Goal: Task Accomplishment & Management: Use online tool/utility

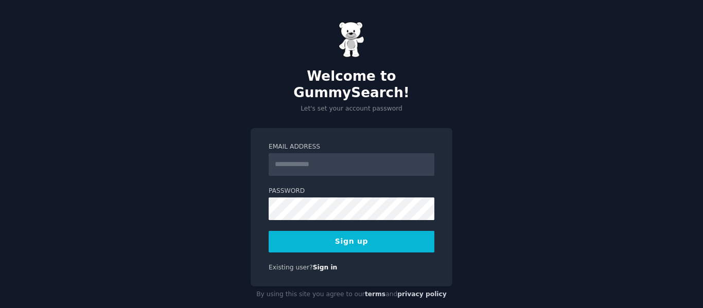
drag, startPoint x: 0, startPoint y: 0, endPoint x: 282, endPoint y: 150, distance: 319.5
click at [282, 153] on input "Email Address" at bounding box center [352, 164] width 166 height 23
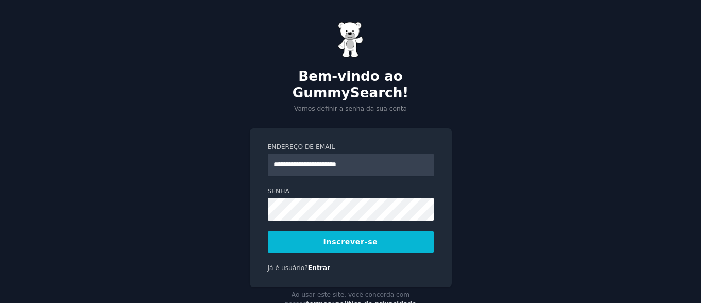
click at [323, 153] on input "**********" at bounding box center [351, 164] width 166 height 23
click at [348, 237] on font "Inscrever-se" at bounding box center [350, 241] width 55 height 8
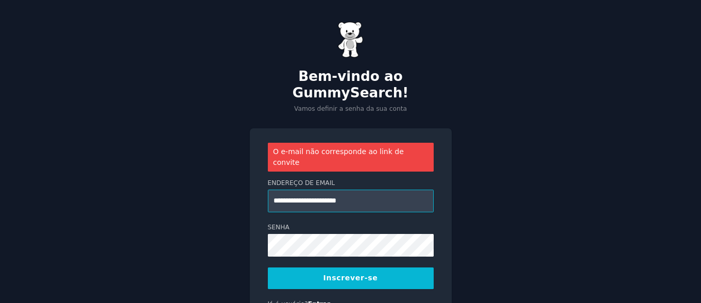
click at [323, 190] on input "**********" at bounding box center [351, 201] width 166 height 23
type input "**********"
click at [345, 273] on font "Inscrever-se" at bounding box center [350, 277] width 55 height 8
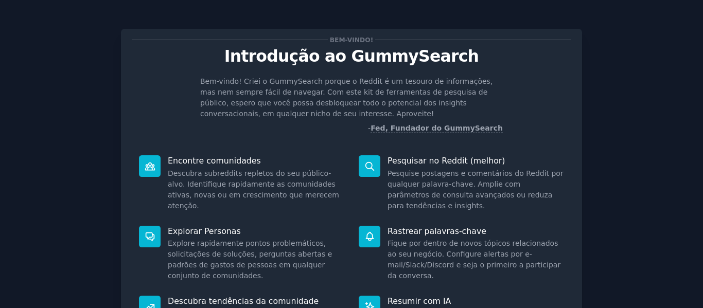
click at [632, 135] on div "Bem-vindo! Introdução ao GummySearch Bem-vindo! Criei o GummySearch porque o Re…" at bounding box center [351, 223] width 675 height 418
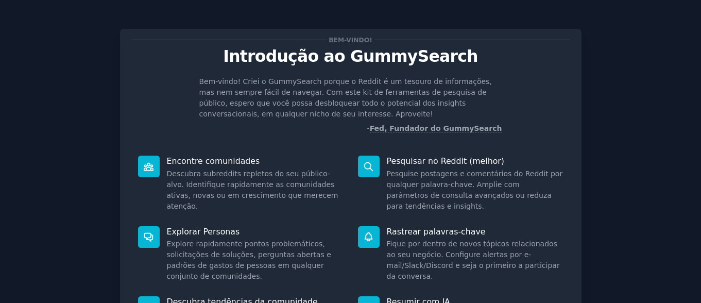
click at [669, 53] on div "Bem-vindo! Introdução ao GummySearch Bem-vindo! Criei o GummySearch porque o Re…" at bounding box center [350, 223] width 672 height 418
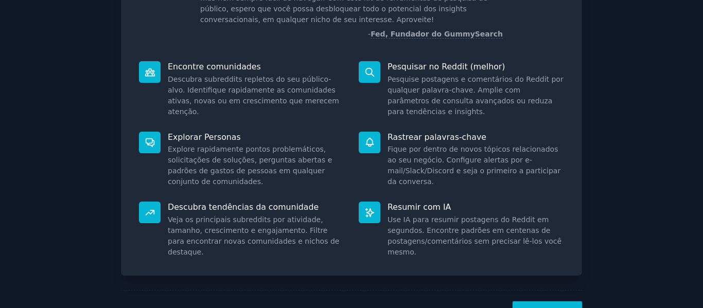
scroll to position [138, 0]
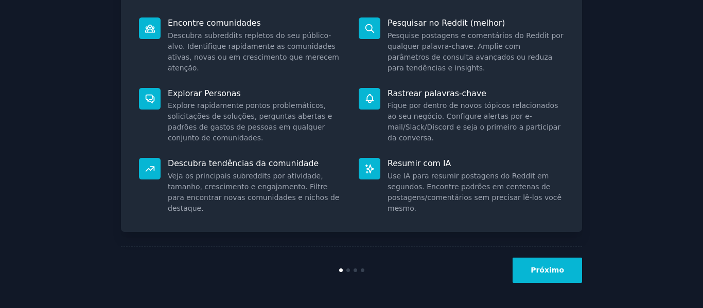
click at [544, 271] on font "Próximo" at bounding box center [547, 270] width 33 height 8
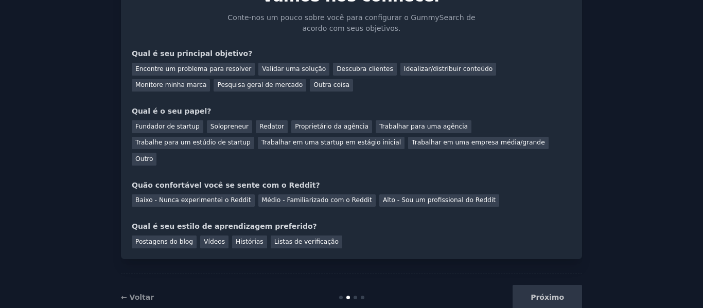
scroll to position [71, 0]
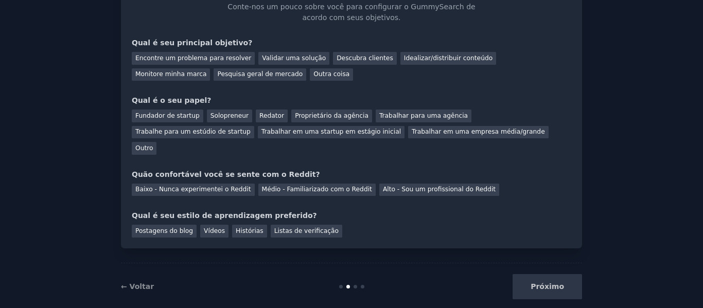
click at [552, 274] on div "Próximo" at bounding box center [505, 286] width 154 height 25
click at [548, 274] on div "Próximo" at bounding box center [505, 286] width 154 height 25
click at [542, 274] on div "Próximo" at bounding box center [505, 286] width 154 height 25
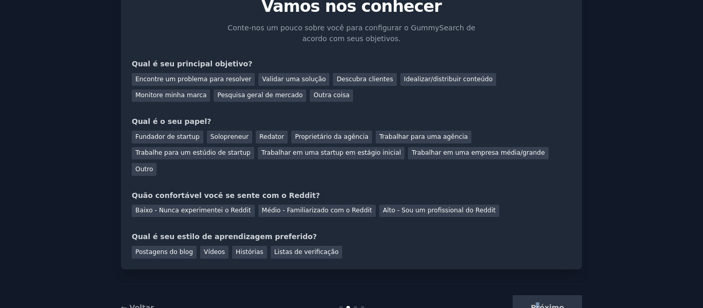
scroll to position [33, 0]
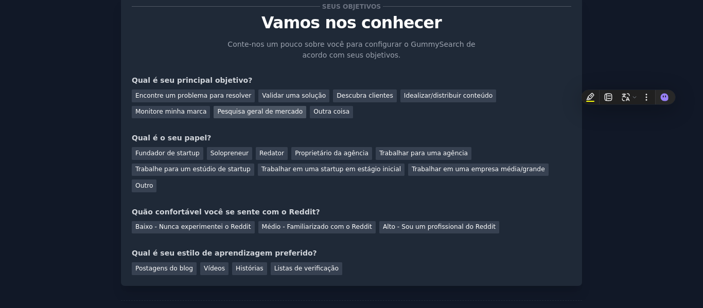
click at [217, 112] on font "Pesquisa geral de mercado" at bounding box center [259, 111] width 85 height 7
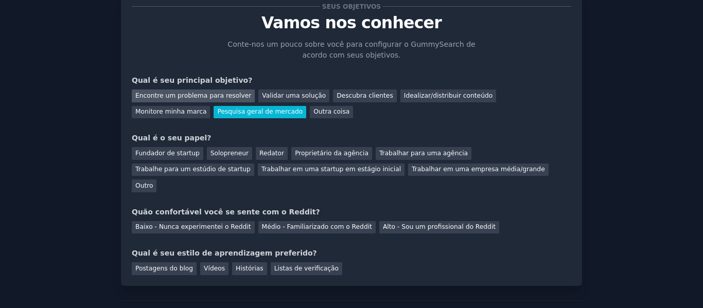
click at [191, 96] on font "Encontre um problema para resolver" at bounding box center [193, 95] width 116 height 7
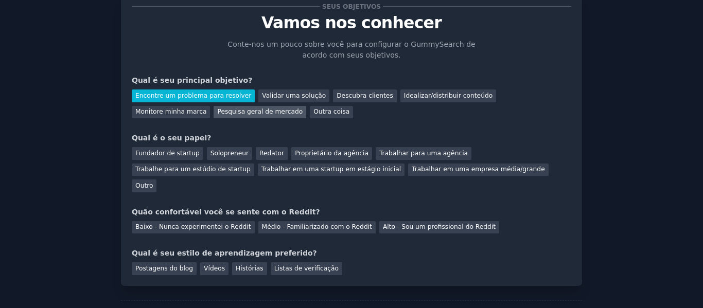
click at [217, 111] on font "Pesquisa geral de mercado" at bounding box center [259, 111] width 85 height 7
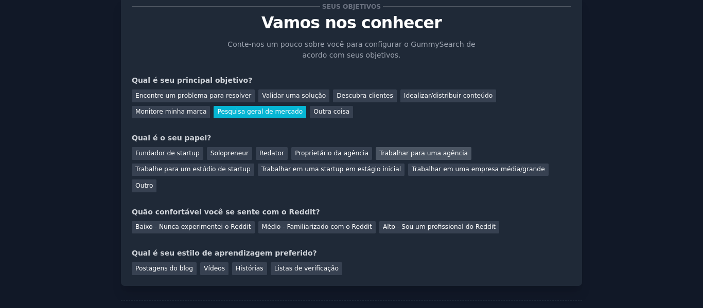
click at [391, 151] on font "Trabalhar para uma agência" at bounding box center [424, 153] width 89 height 7
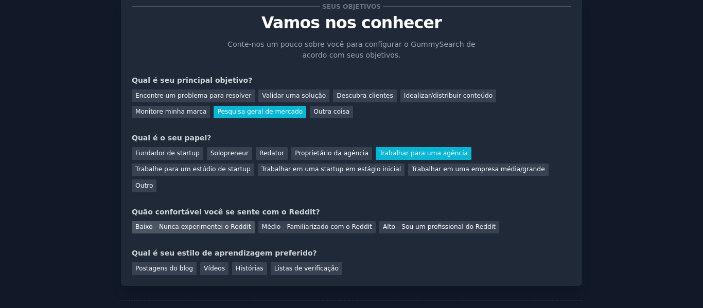
click at [183, 224] on font "Baixo - Nunca experimentei o Reddit" at bounding box center [193, 227] width 116 height 7
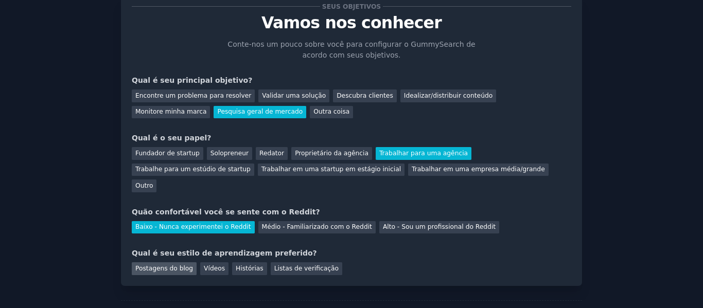
click at [157, 265] on font "Postagens do blog" at bounding box center [164, 268] width 58 height 7
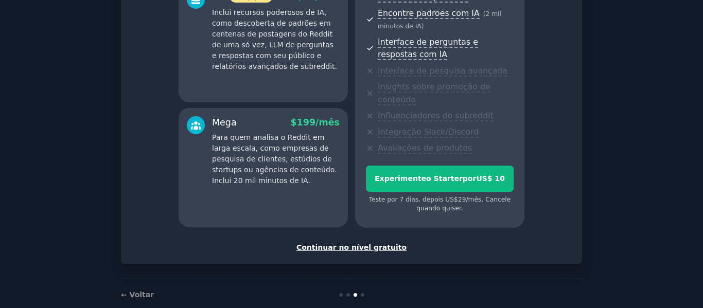
scroll to position [239, 0]
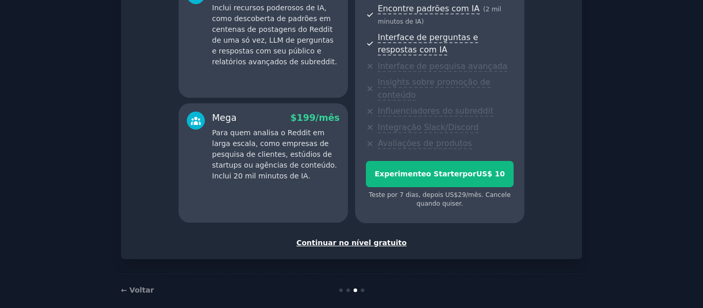
click at [352, 239] on font "Continuar no nível gratuito" at bounding box center [352, 243] width 110 height 8
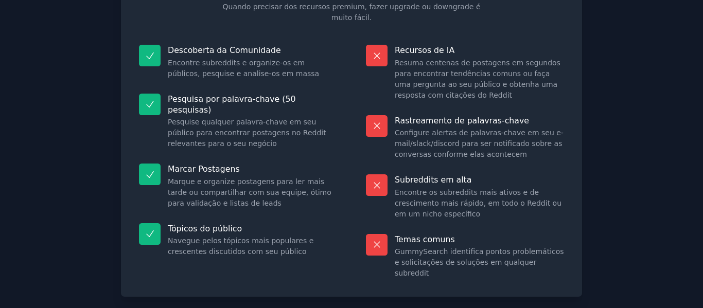
scroll to position [136, 0]
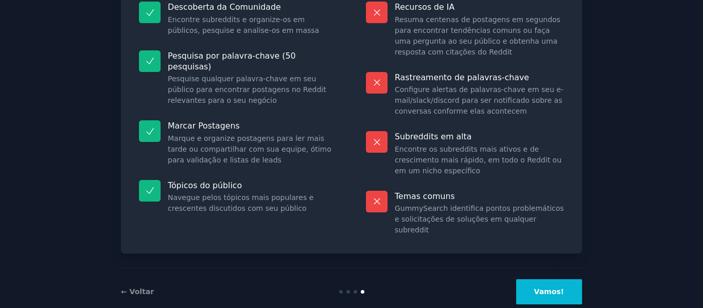
click at [553, 288] on font "Vamos!" at bounding box center [550, 292] width 30 height 8
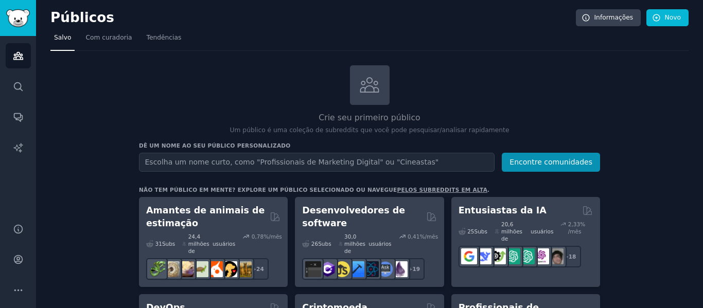
drag, startPoint x: 248, startPoint y: 2, endPoint x: 116, endPoint y: 103, distance: 166.8
